Goal: Task Accomplishment & Management: Complete application form

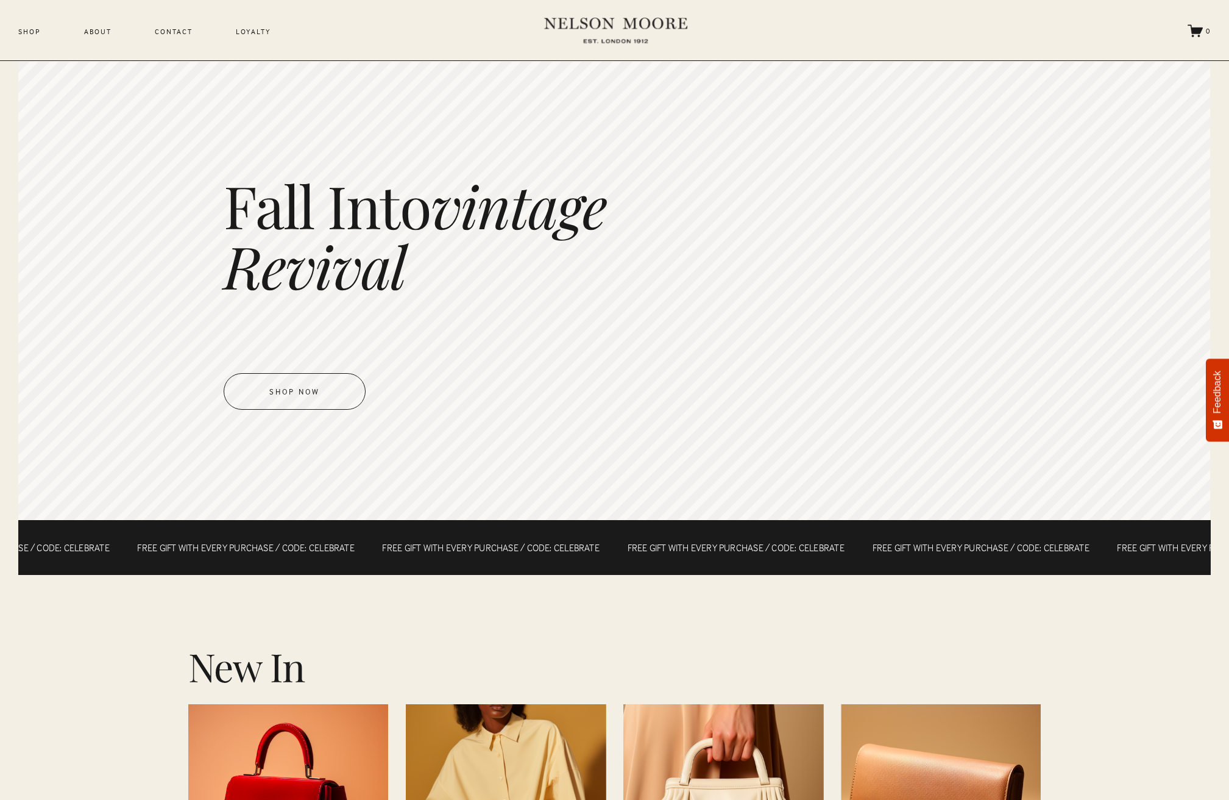
click at [244, 37] on link "Loyalty" at bounding box center [253, 31] width 35 height 13
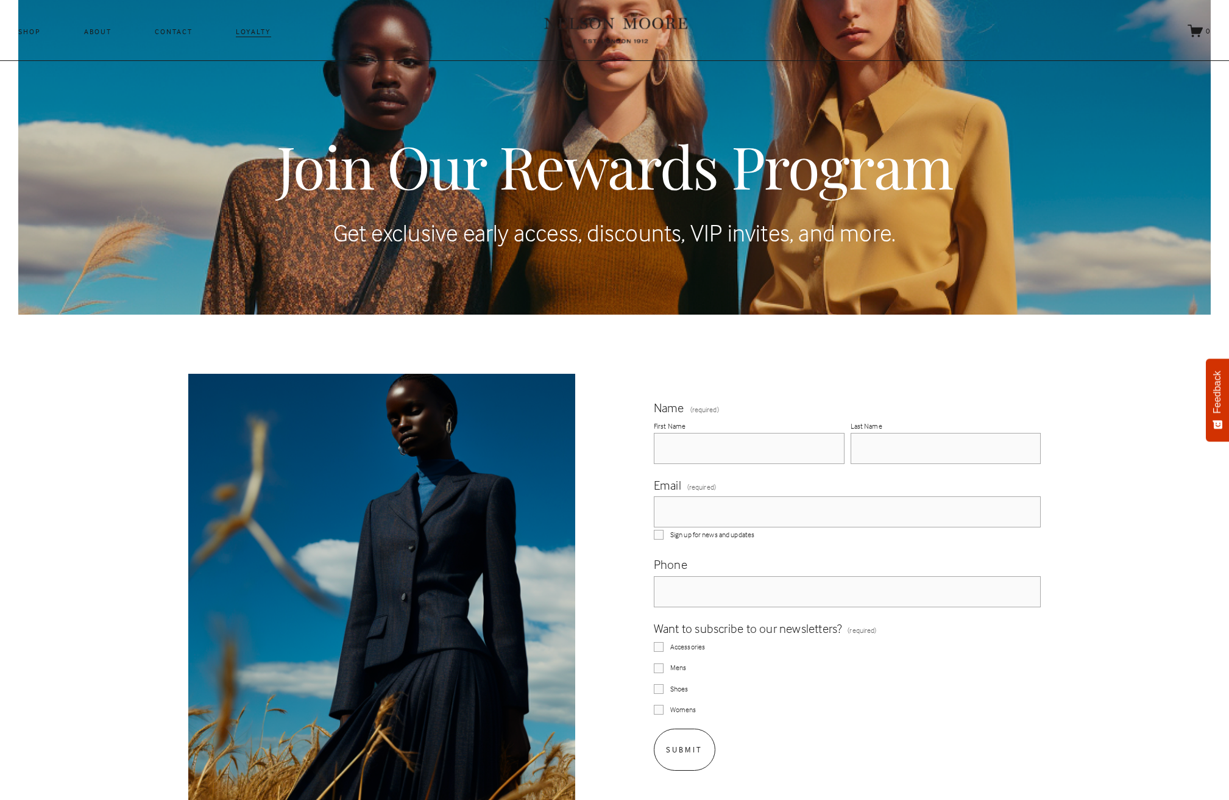
scroll to position [230, 0]
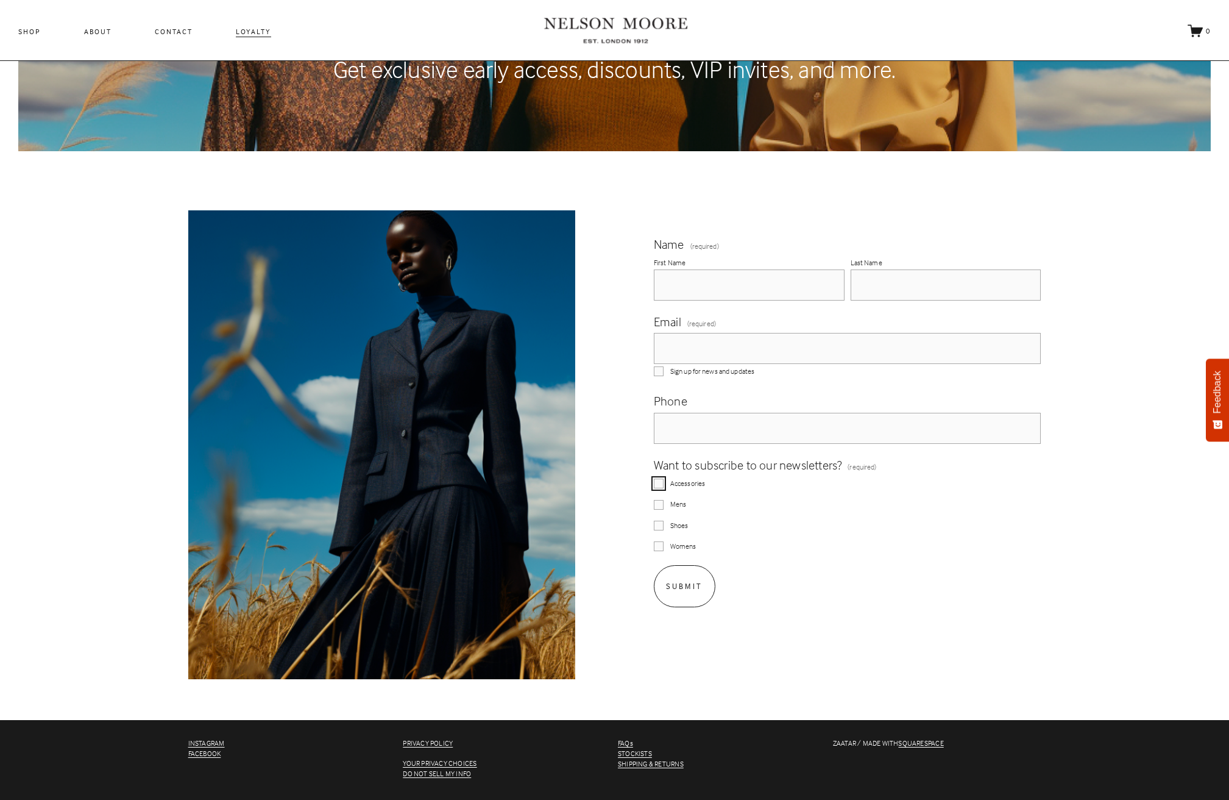
click at [663, 481] on input "Accessories" at bounding box center [659, 483] width 10 height 10
checkbox input "true"
click at [661, 503] on input "Mens" at bounding box center [659, 505] width 10 height 10
checkbox input "true"
click at [698, 282] on input "First Name" at bounding box center [749, 284] width 191 height 31
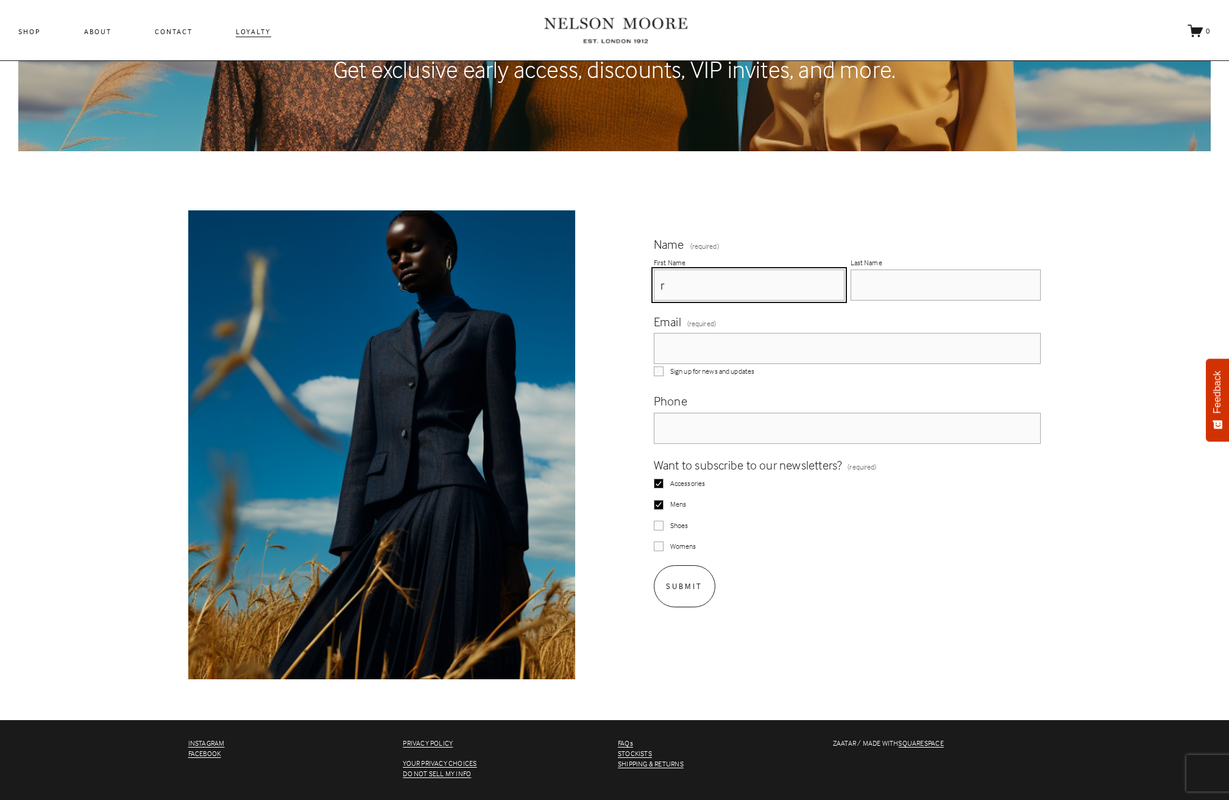
type input "r"
click at [901, 282] on input "Last Name" at bounding box center [946, 284] width 191 height 31
type input "r"
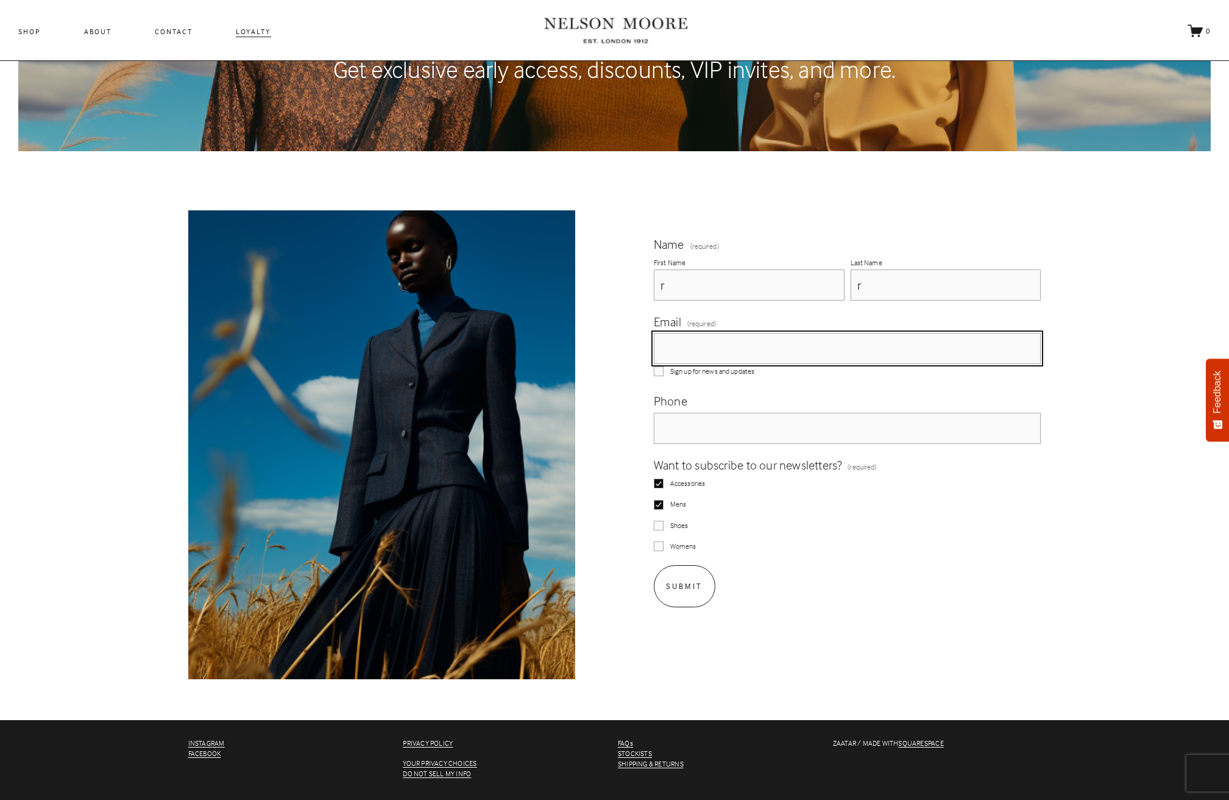
click at [816, 347] on input "Email (required)" at bounding box center [848, 348] width 388 height 31
type input "r@r.com"
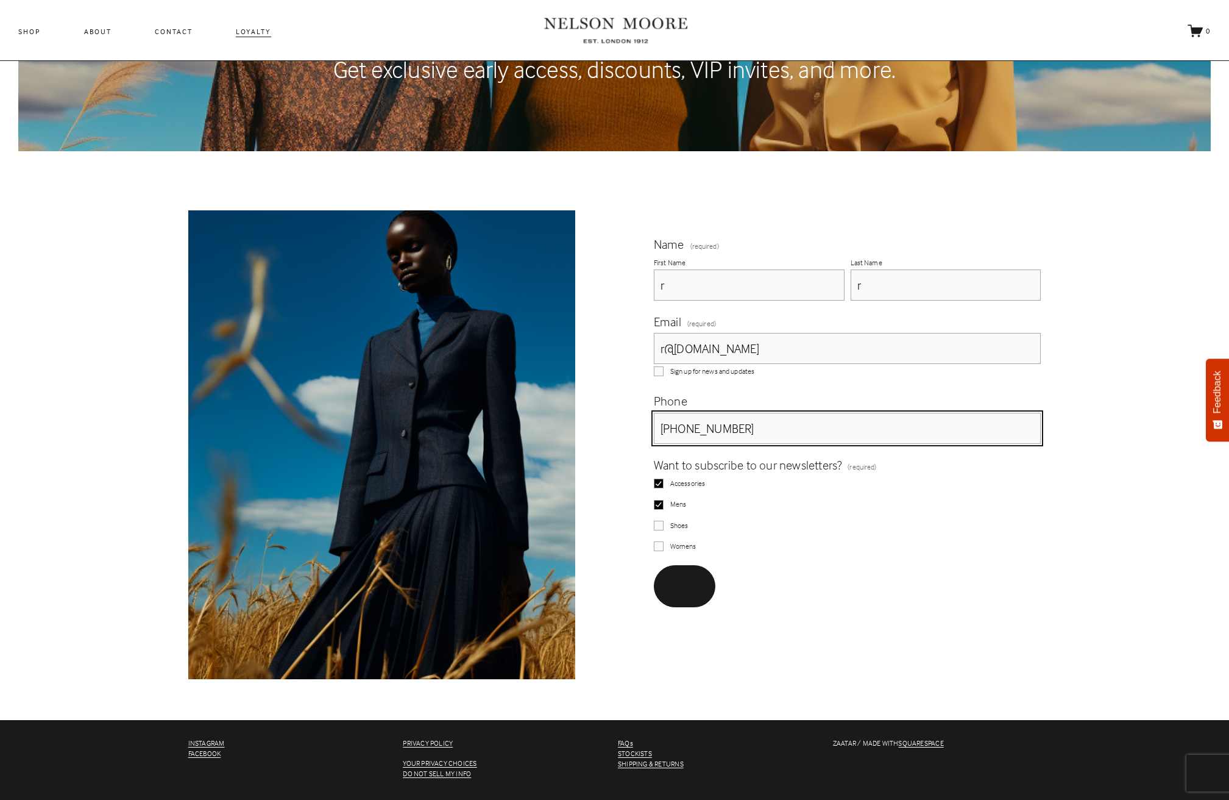
type input "(123) 123-12312"
click at [695, 576] on button "Submit Submit" at bounding box center [685, 586] width 62 height 42
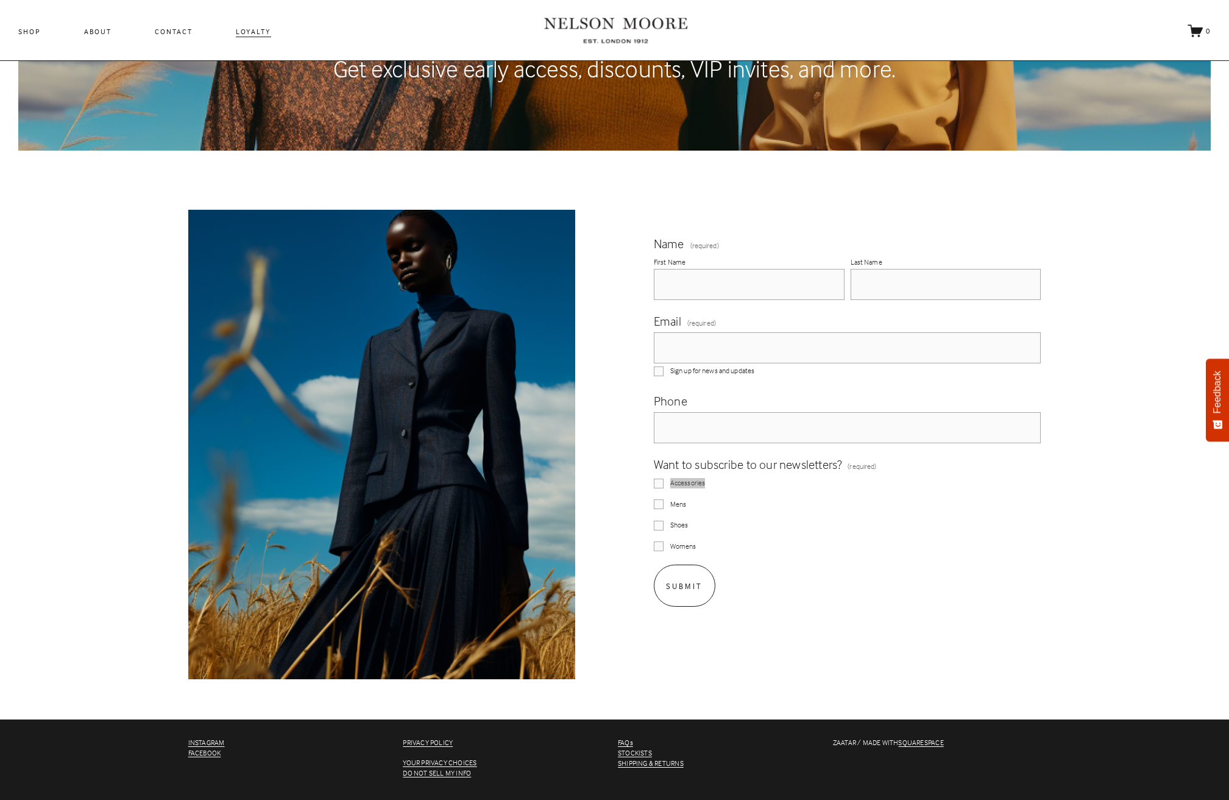
scroll to position [40, 0]
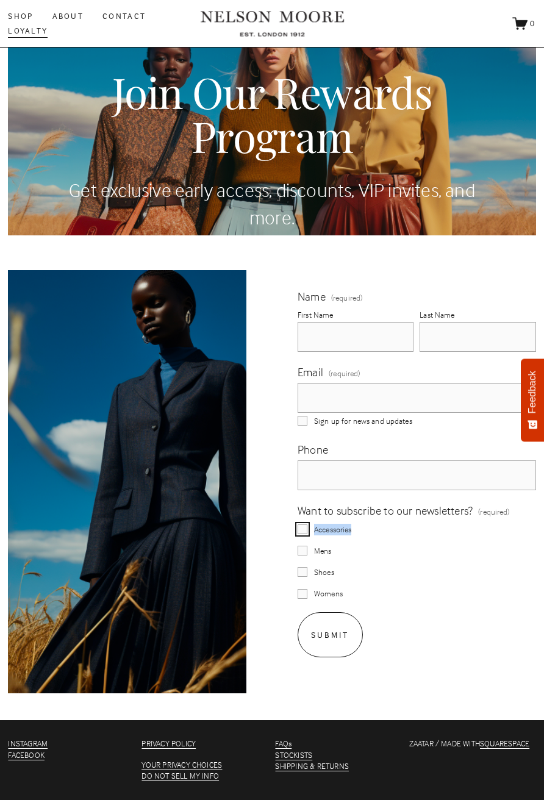
click at [303, 528] on input "Accessories" at bounding box center [302, 529] width 10 height 10
checkbox input "true"
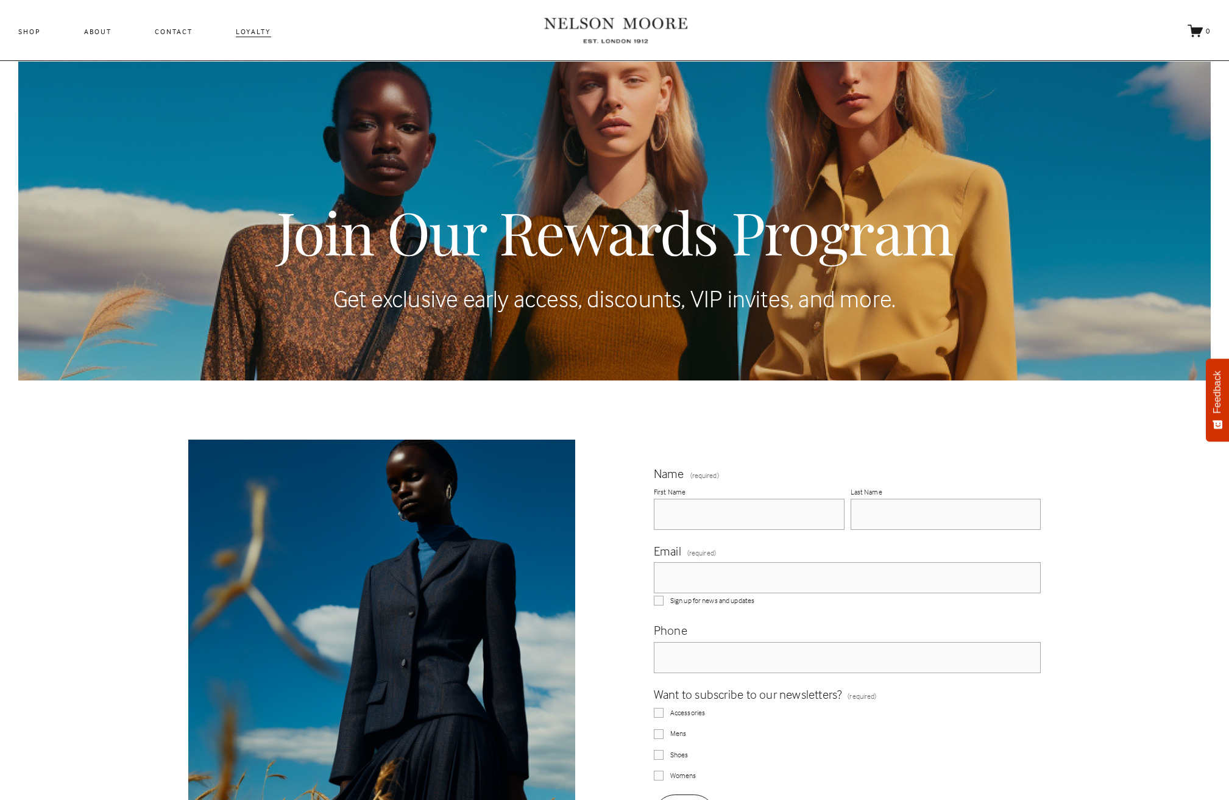
scroll to position [40, 0]
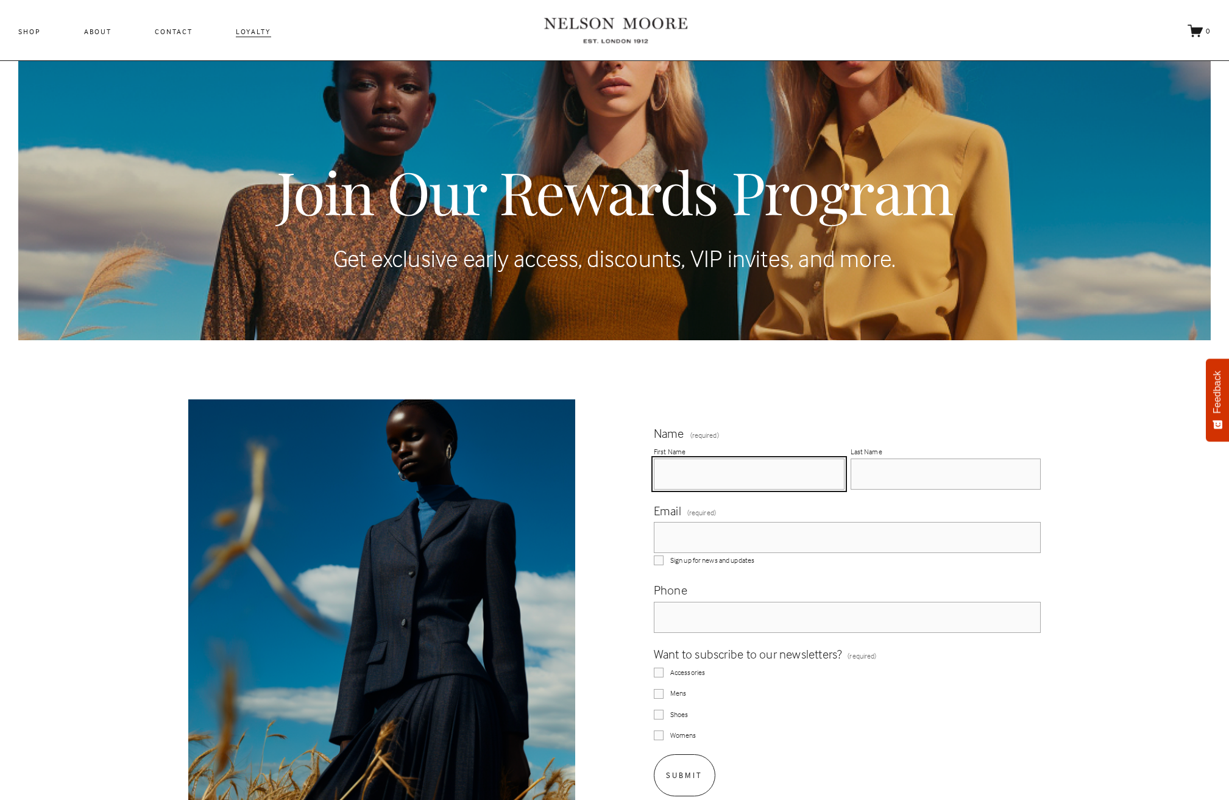
click at [713, 467] on input "First Name" at bounding box center [749, 473] width 191 height 31
type input "ram"
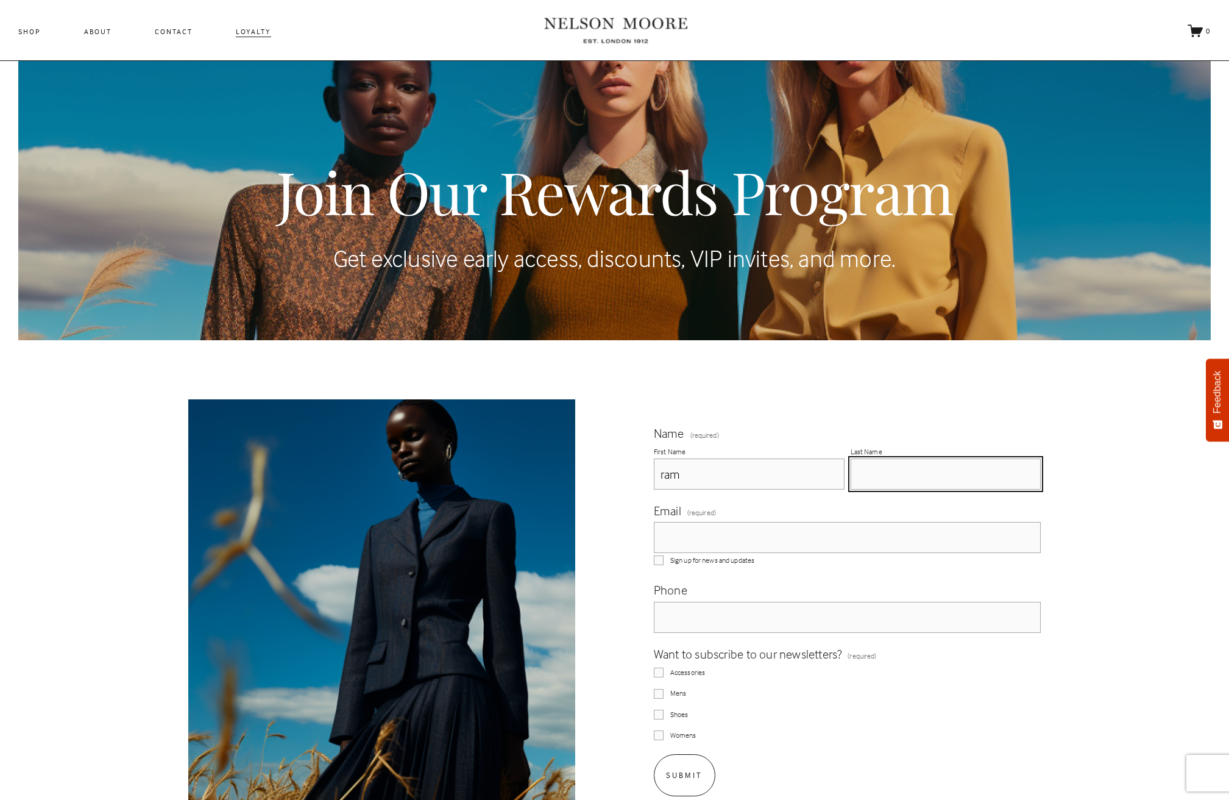
click at [857, 475] on input "Last Name" at bounding box center [946, 473] width 191 height 31
type input "test"
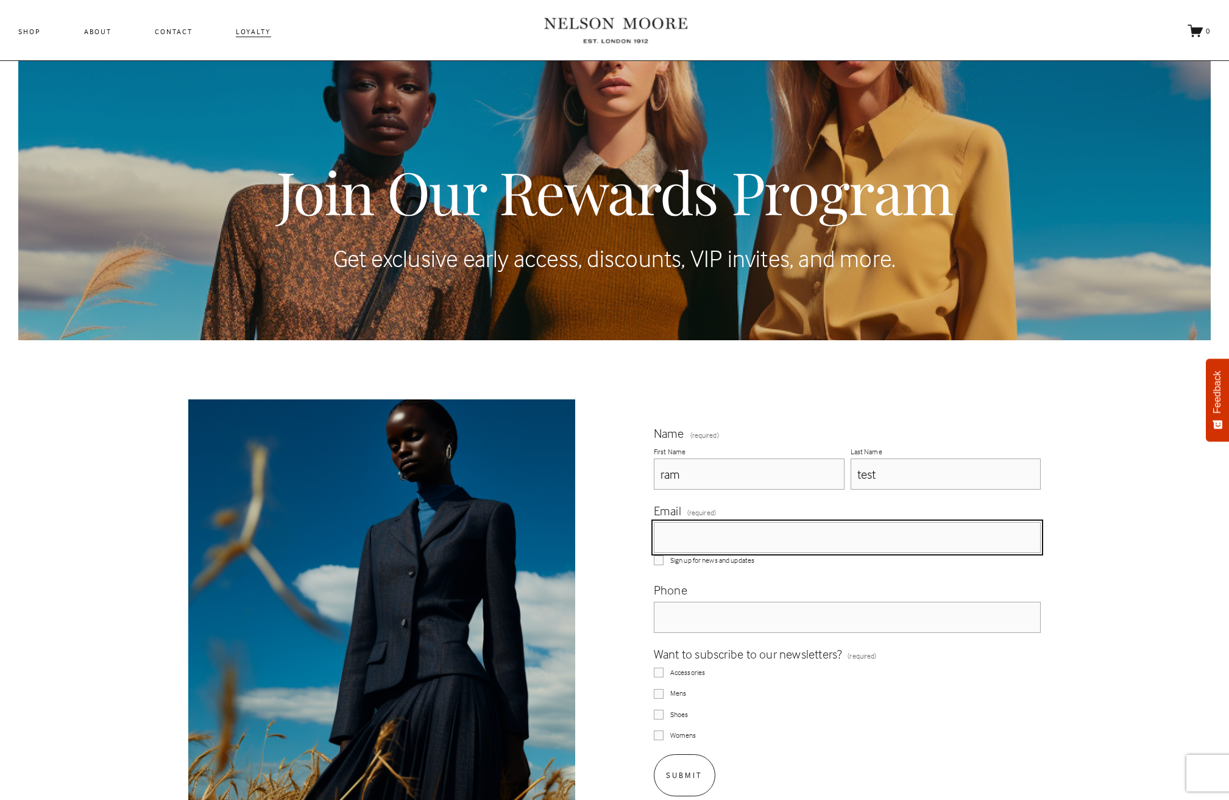
click at [875, 542] on input "Email (required)" at bounding box center [848, 537] width 388 height 31
type input "[EMAIL_ADDRESS][DOMAIN_NAME]"
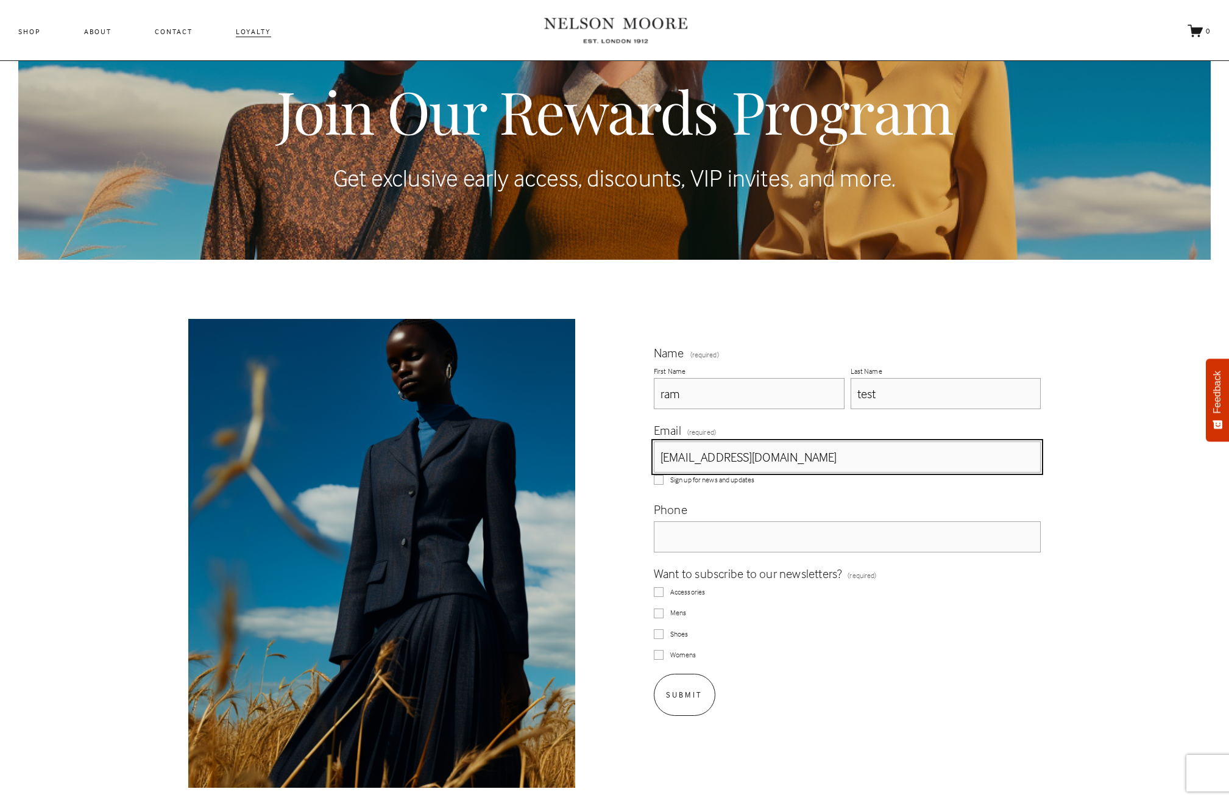
scroll to position [123, 0]
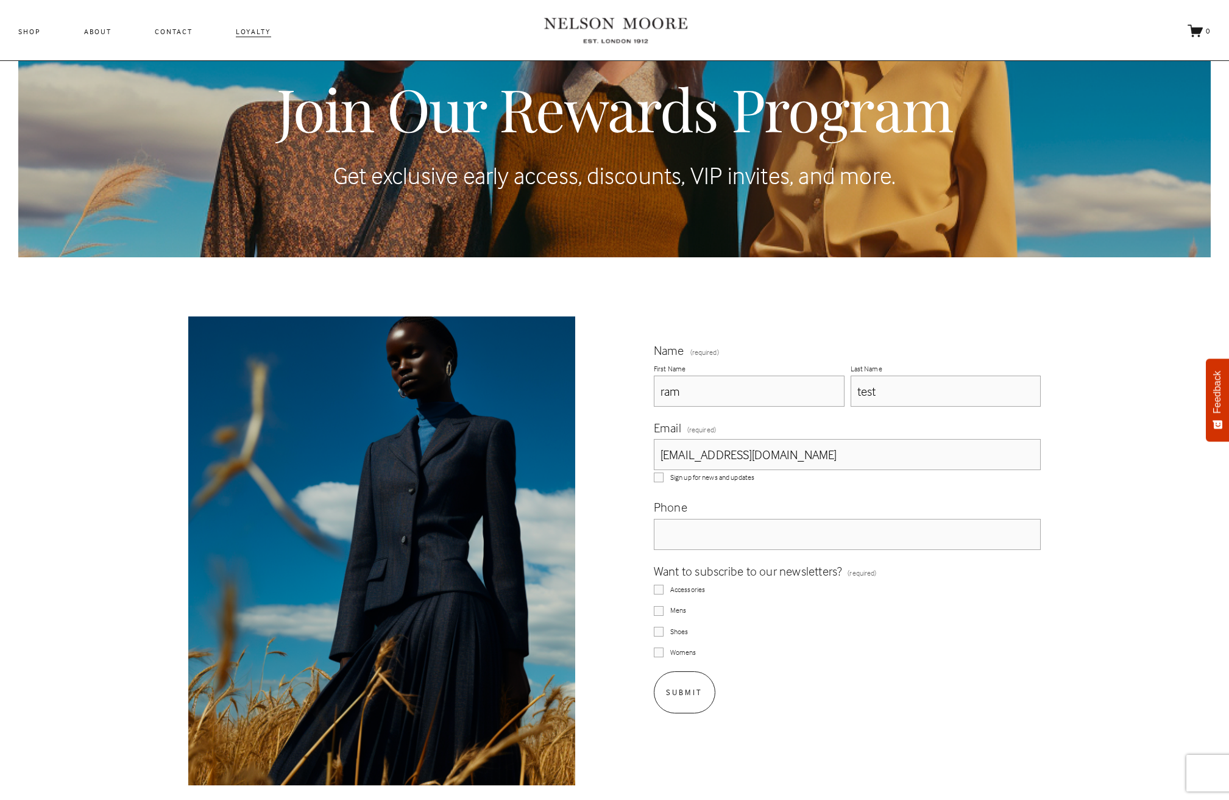
click at [670, 629] on span "Shoes" at bounding box center [679, 631] width 18 height 10
click at [664, 629] on input "Shoes" at bounding box center [659, 631] width 10 height 10
checkbox input "true"
click at [671, 612] on span "Mens" at bounding box center [678, 610] width 16 height 10
click at [664, 612] on input "Mens" at bounding box center [659, 611] width 10 height 10
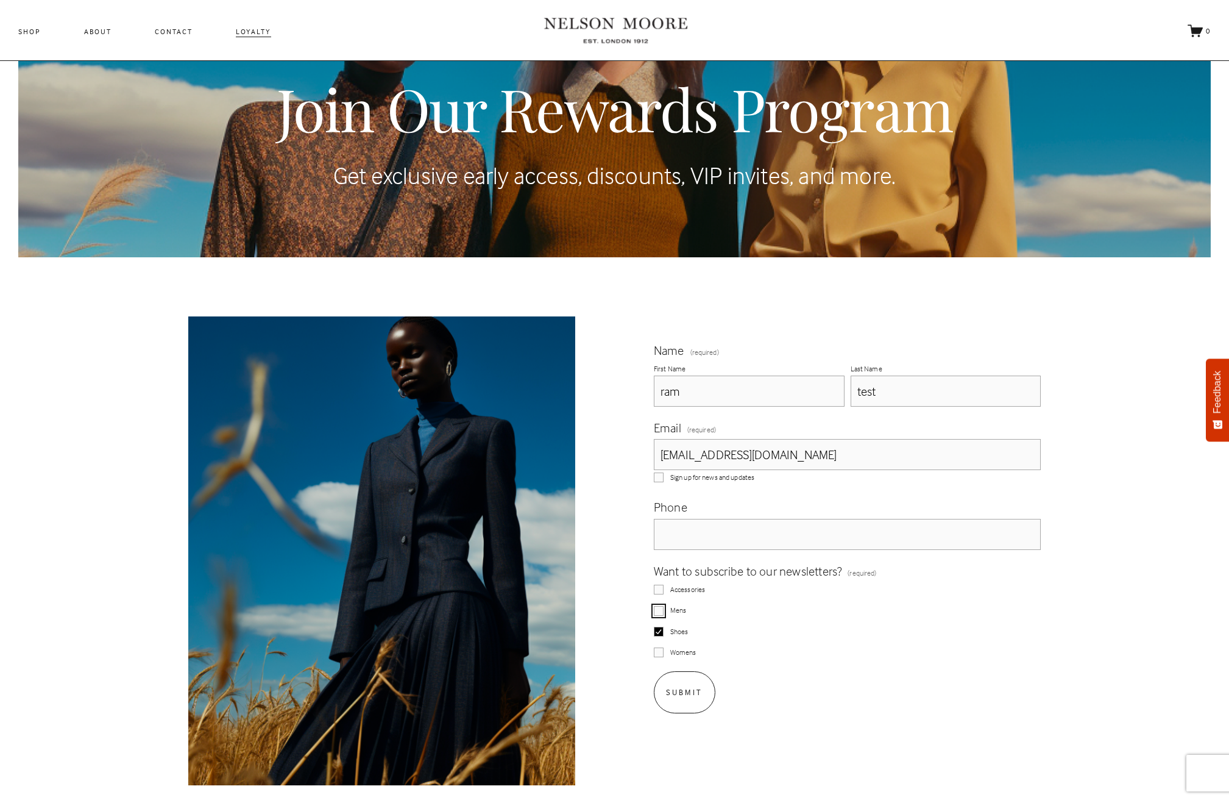
checkbox input "true"
click at [690, 685] on button "Submit Submit" at bounding box center [685, 692] width 62 height 42
